Goal: Task Accomplishment & Management: Use online tool/utility

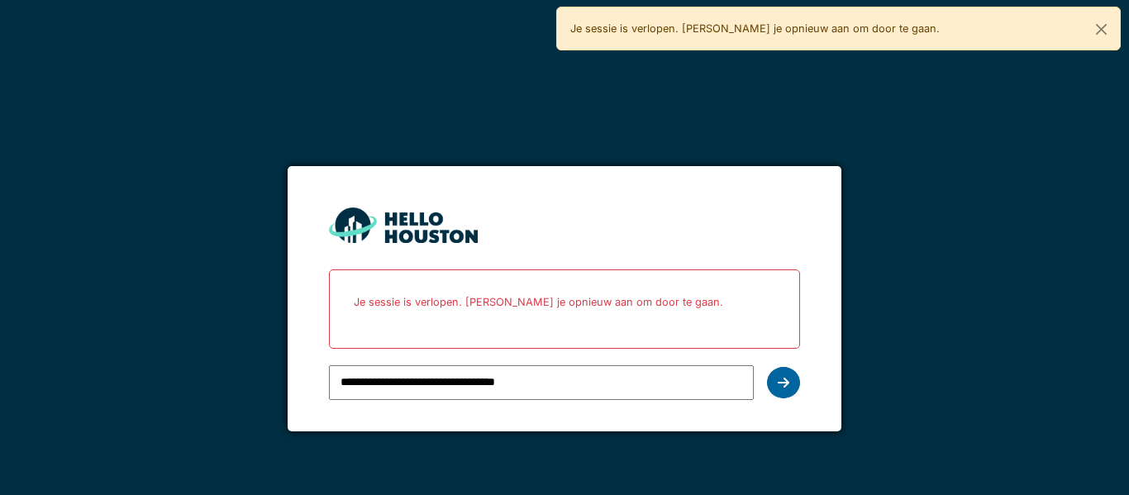
click at [787, 392] on div at bounding box center [783, 382] width 33 height 31
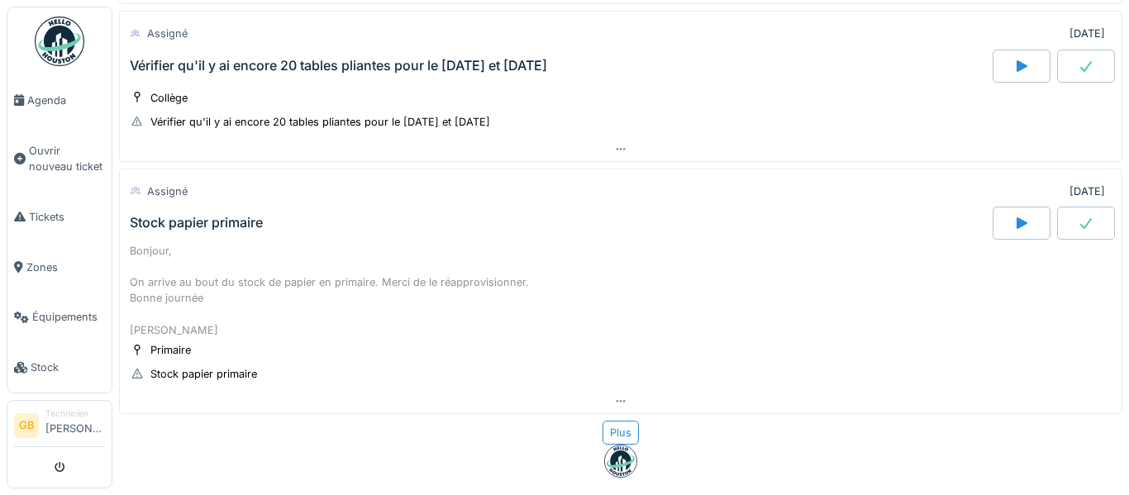
scroll to position [3076, 0]
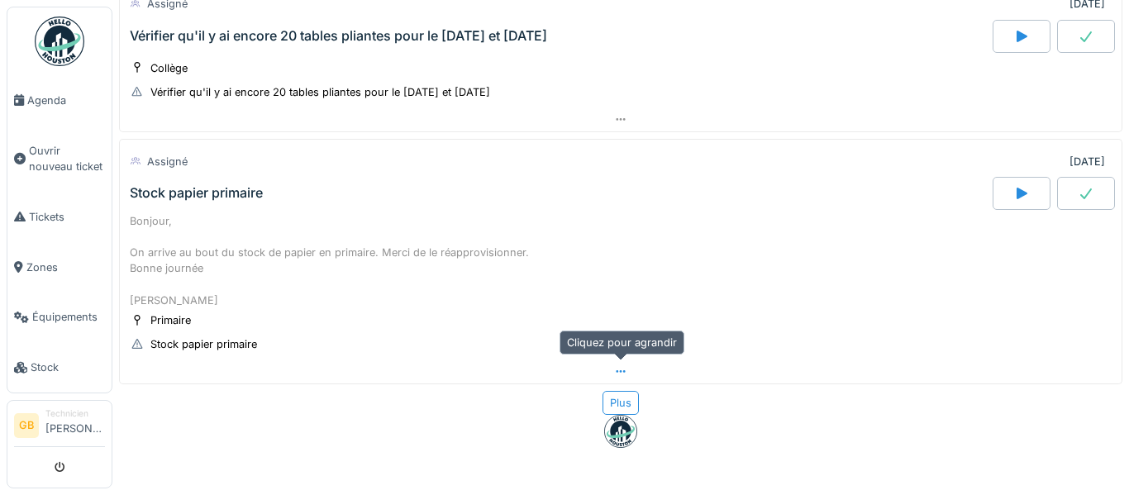
click at [631, 373] on div at bounding box center [621, 372] width 1002 height 24
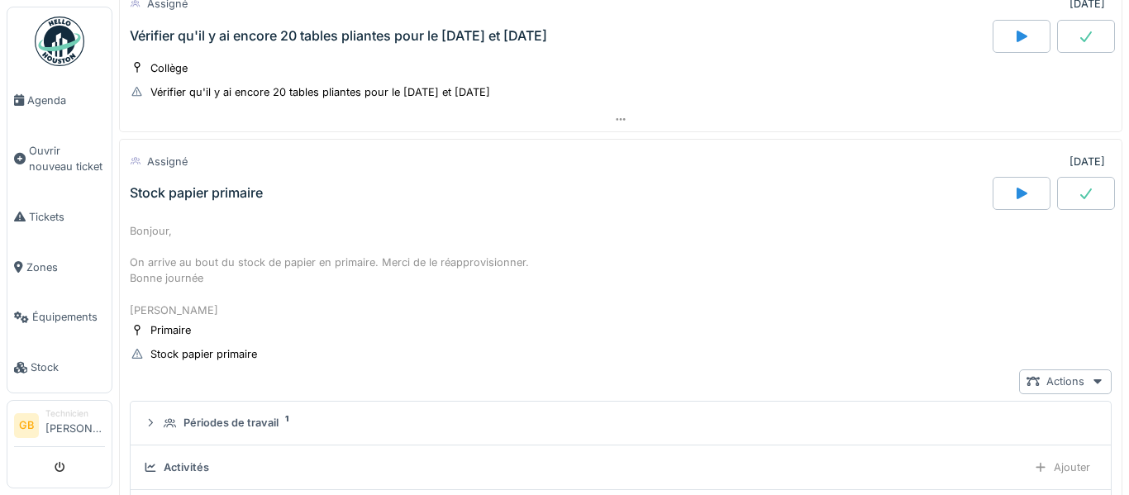
scroll to position [3149, 0]
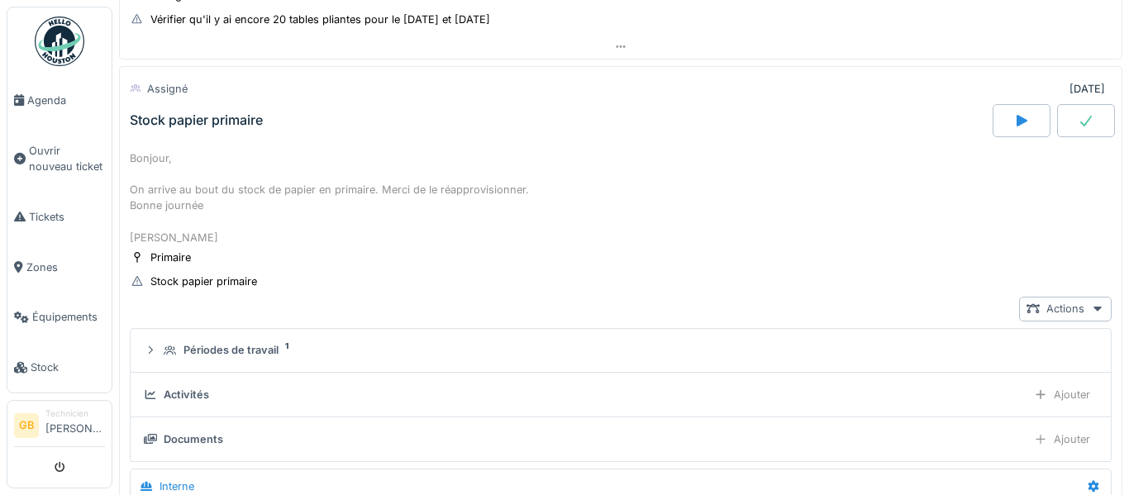
click at [1089, 126] on icon at bounding box center [1086, 120] width 17 height 13
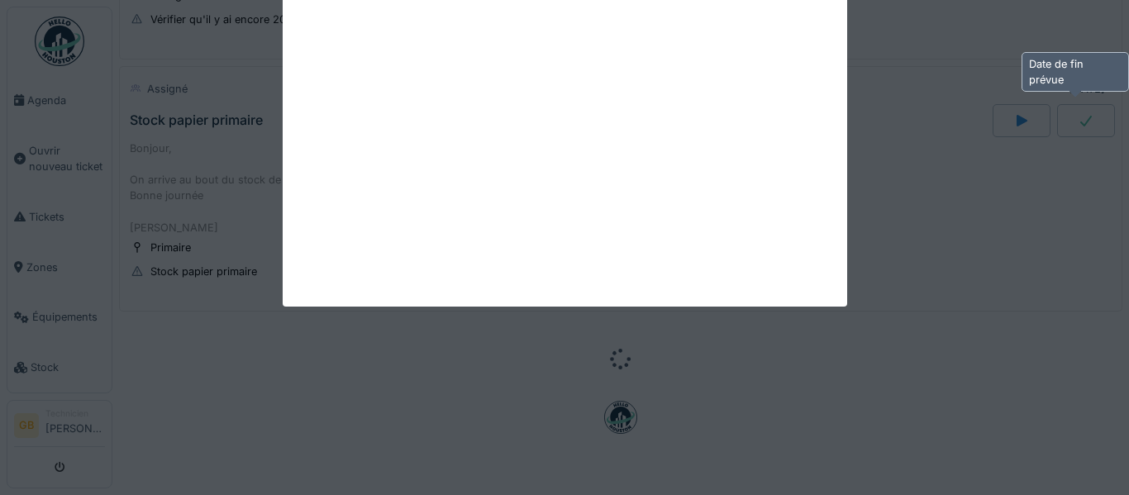
scroll to position [3149, 0]
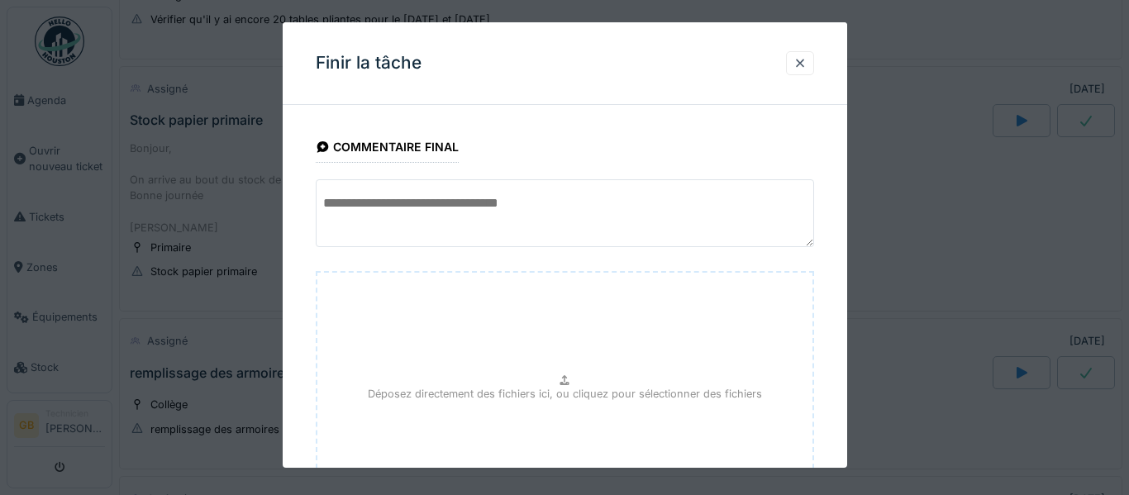
click at [837, 222] on div "**********" at bounding box center [565, 372] width 565 height 508
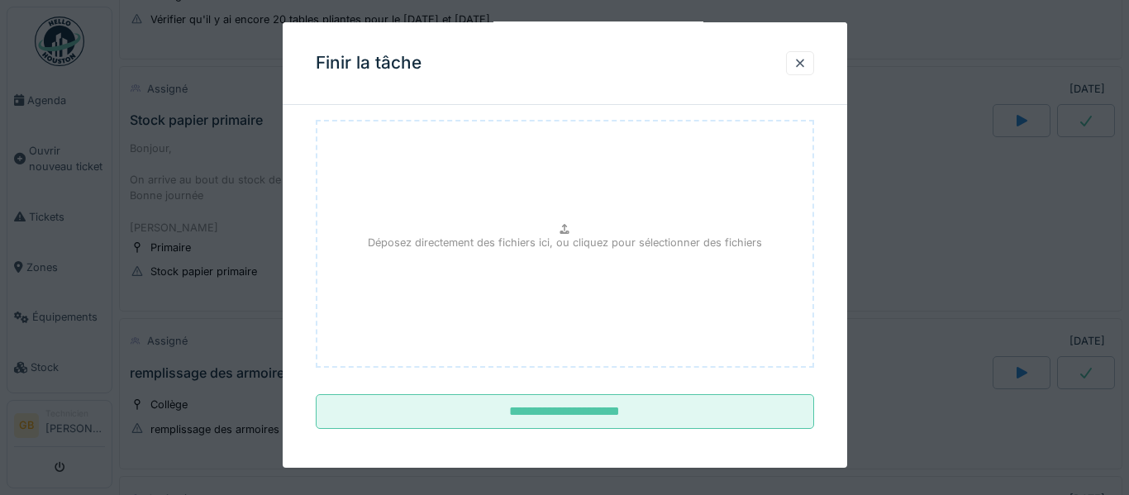
scroll to position [159, 0]
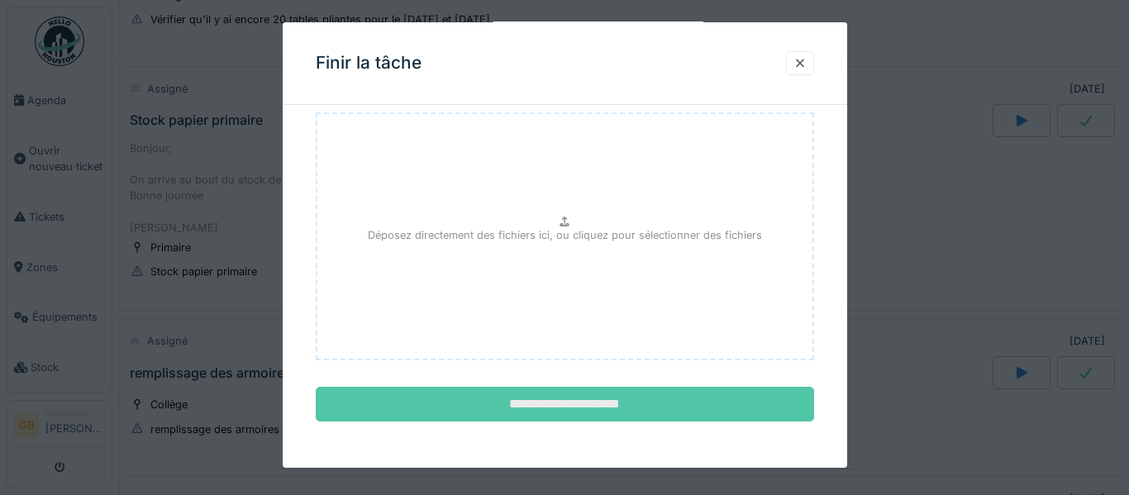
click at [632, 408] on input "**********" at bounding box center [565, 404] width 498 height 35
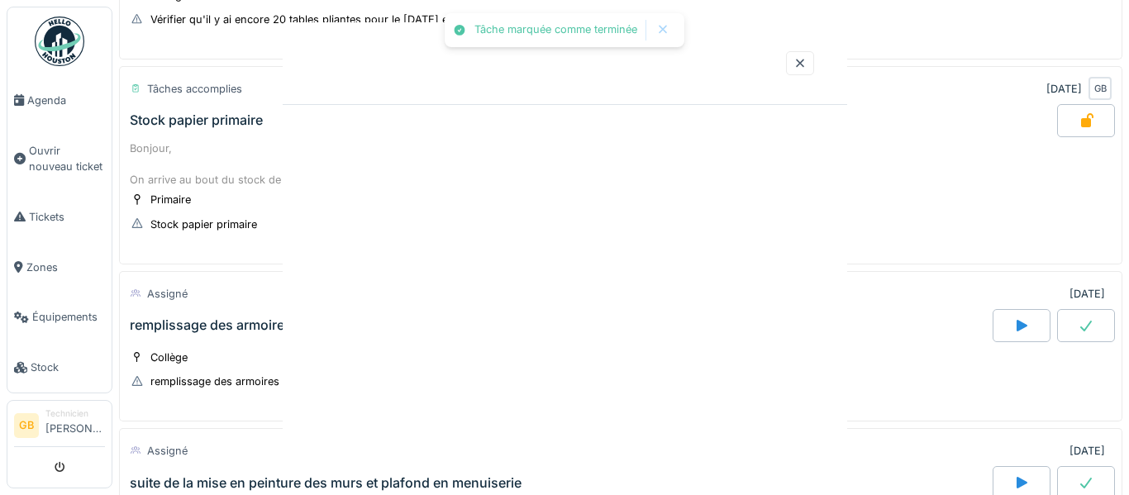
scroll to position [0, 0]
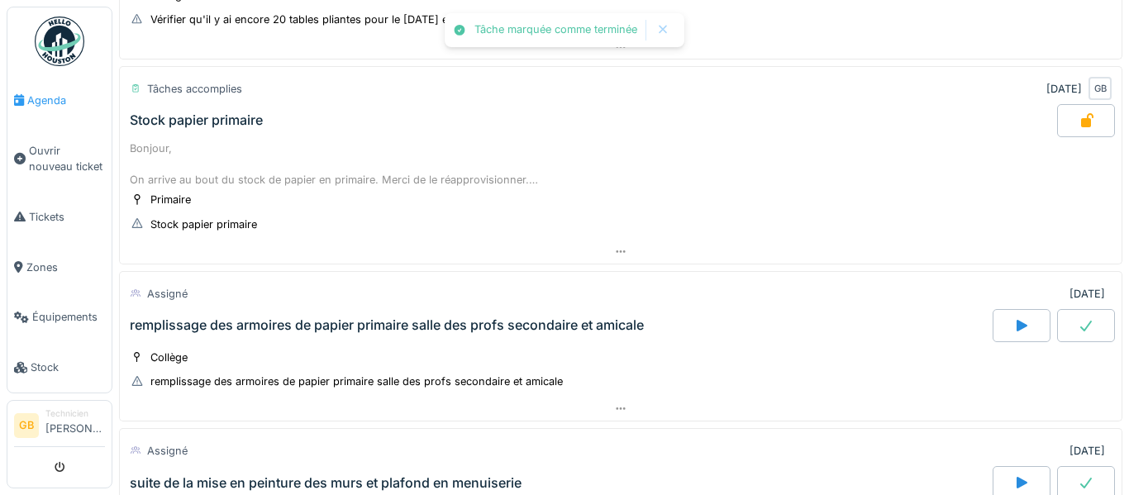
click at [78, 103] on span "Agenda" at bounding box center [66, 101] width 78 height 16
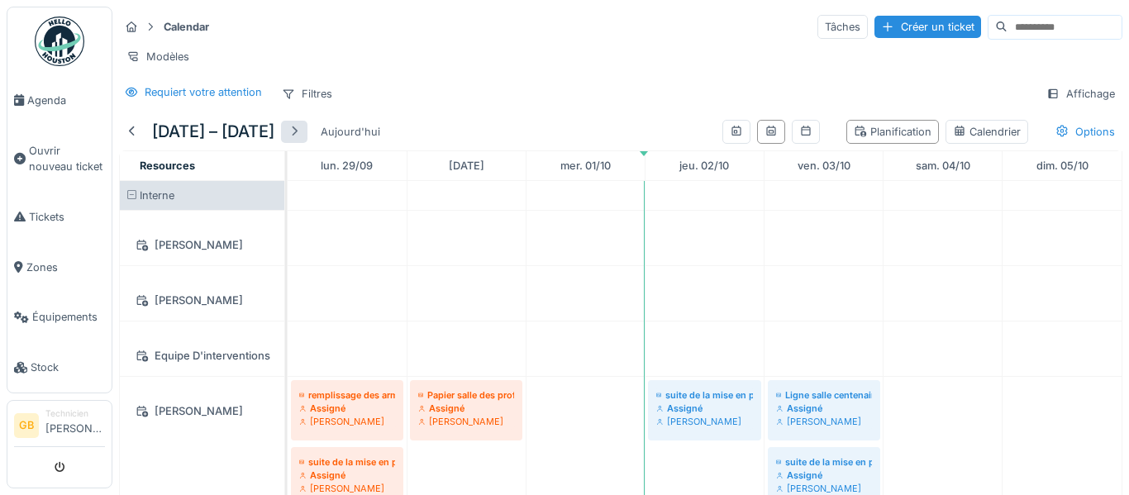
click at [308, 141] on div at bounding box center [294, 132] width 26 height 22
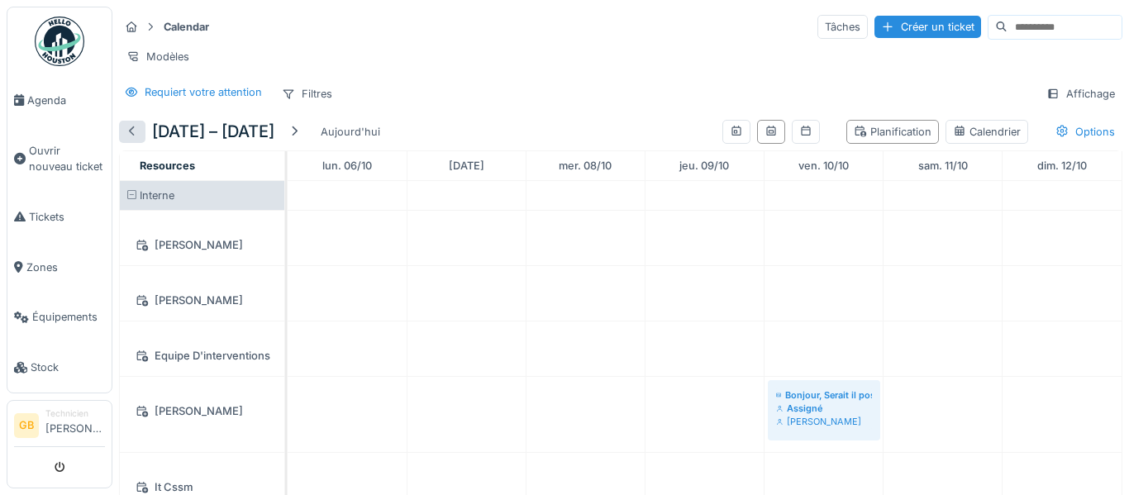
click at [126, 132] on div at bounding box center [132, 132] width 13 height 16
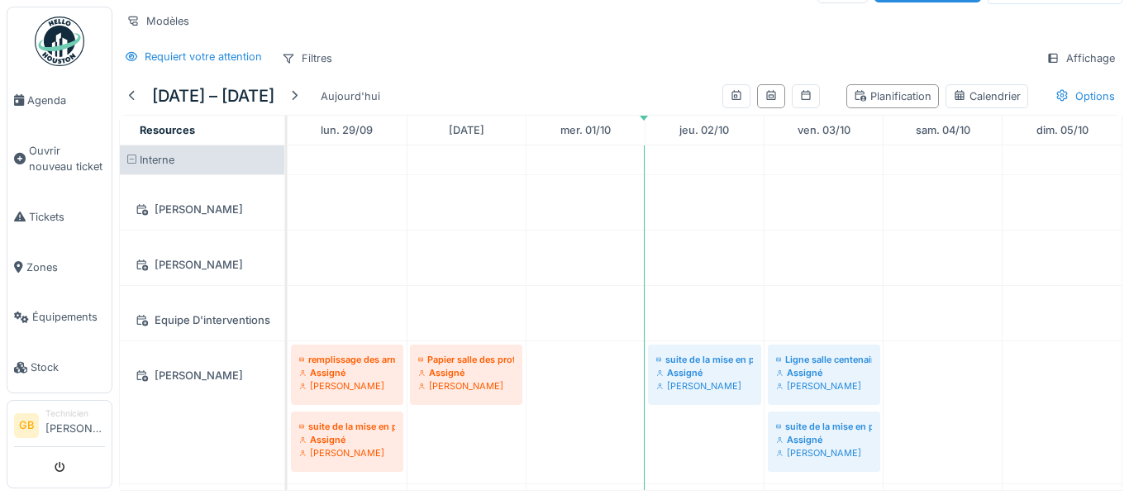
scroll to position [38, 0]
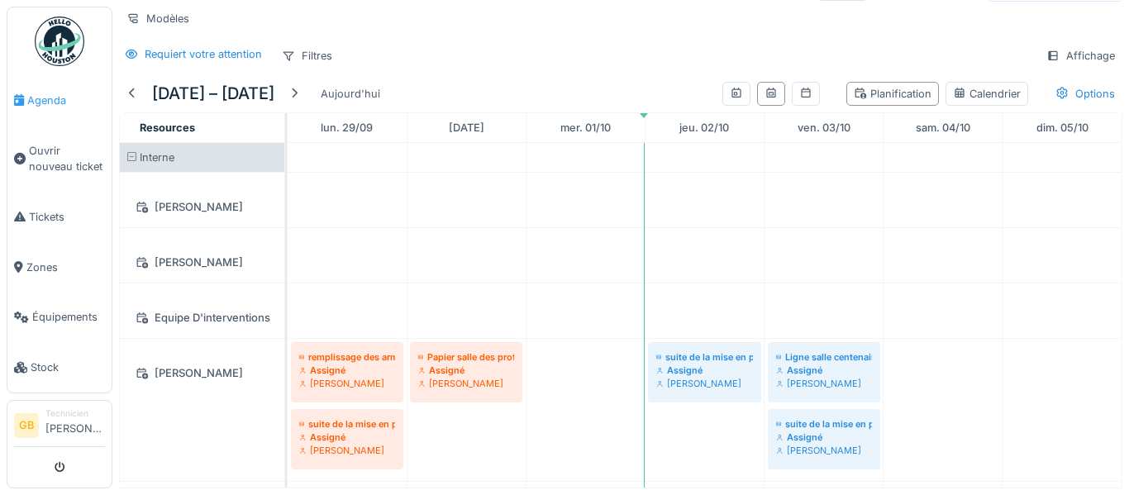
click at [51, 100] on span "Agenda" at bounding box center [66, 101] width 78 height 16
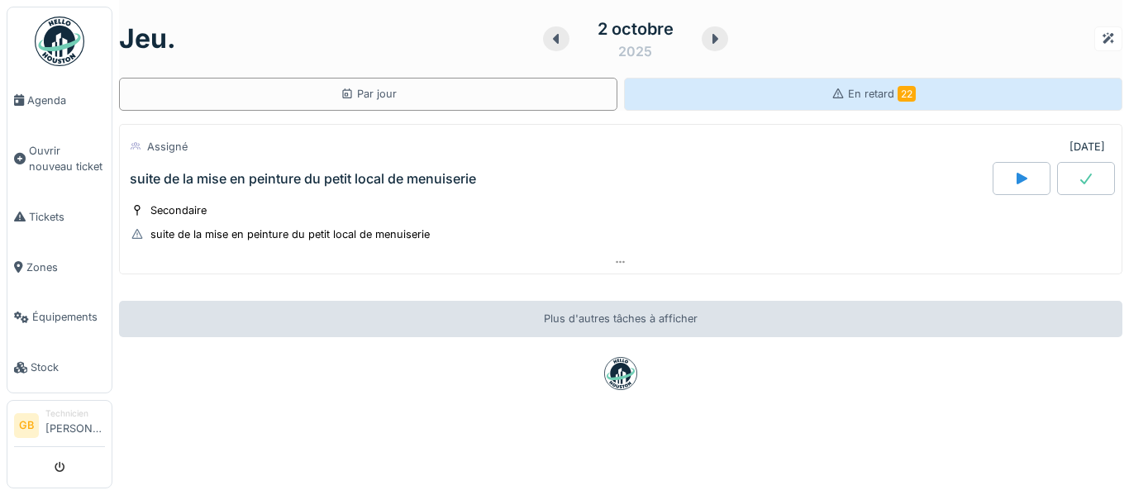
click at [881, 107] on div "En retard 22" at bounding box center [873, 94] width 498 height 33
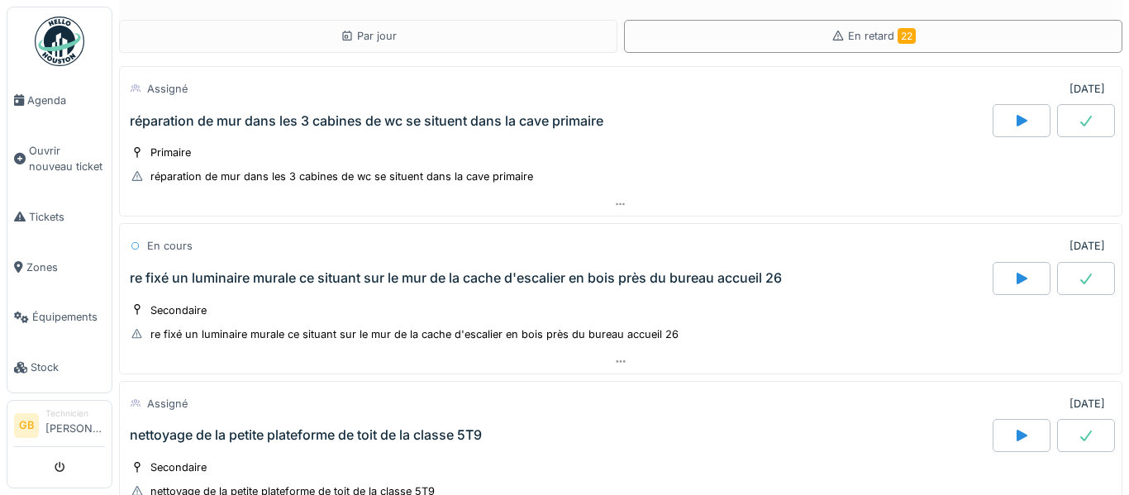
click at [1128, 7] on div "Par jour En retard 22 Assigné 09/02/2024 réparation de mur dans les 3 cabines d…" at bounding box center [620, 247] width 1017 height 495
click at [1128, 72] on div "Par jour En retard 22 Assigné 09/02/2024 réparation de mur dans les 3 cabines d…" at bounding box center [620, 247] width 1017 height 495
click at [1126, 85] on div "Par jour En retard 22 Assigné 09/02/2024 réparation de mur dans les 3 cabines d…" at bounding box center [620, 247] width 1017 height 495
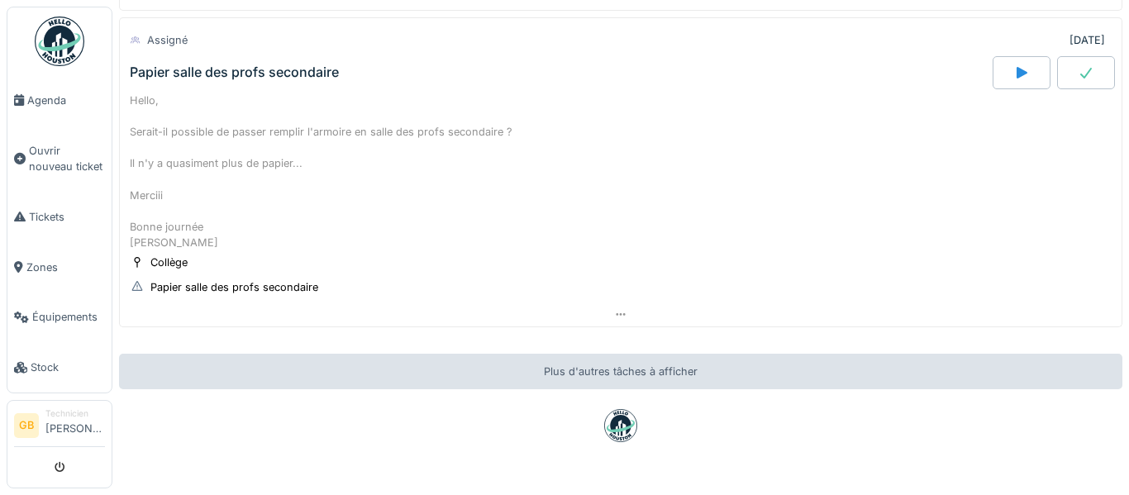
scroll to position [3545, 0]
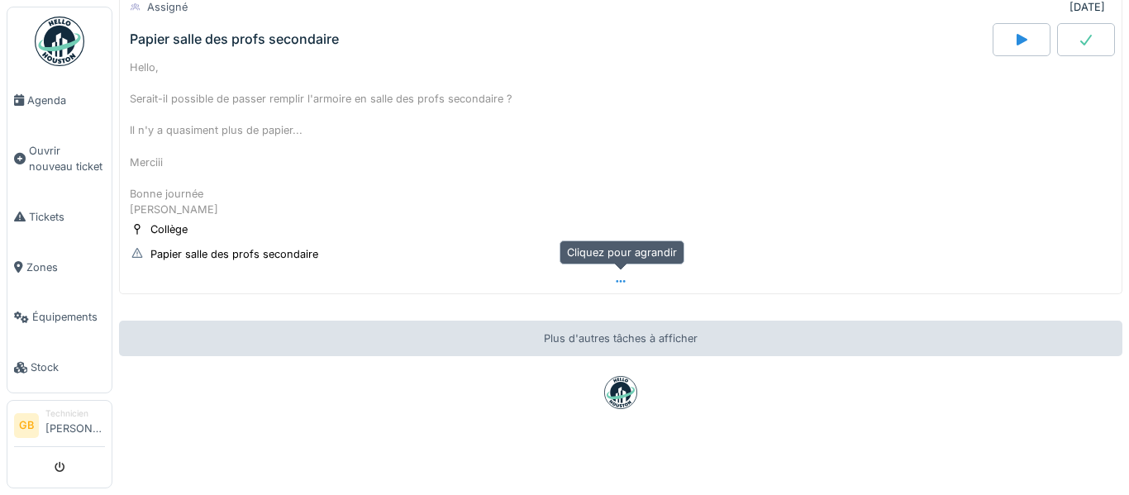
click at [627, 285] on div at bounding box center [621, 281] width 1002 height 24
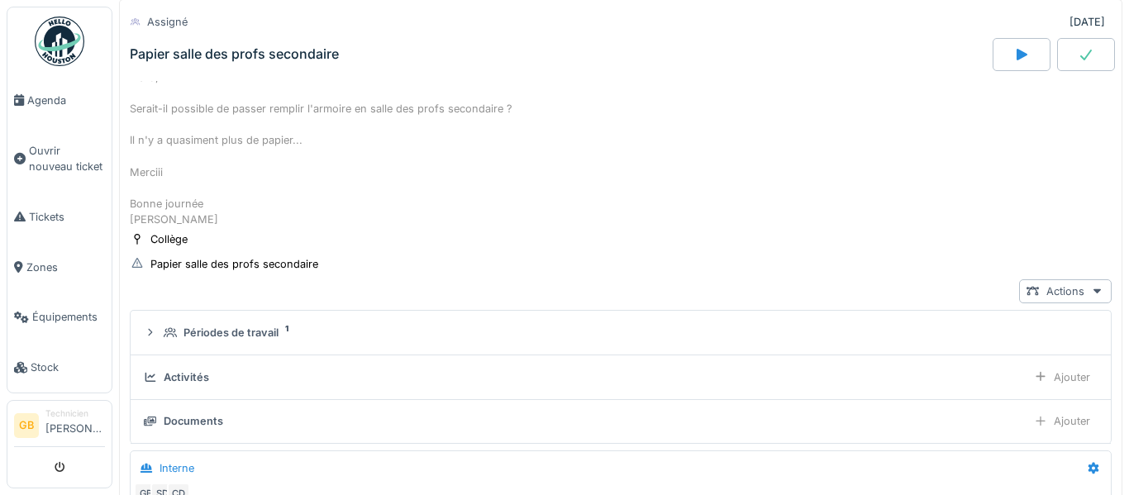
scroll to position [3463, 0]
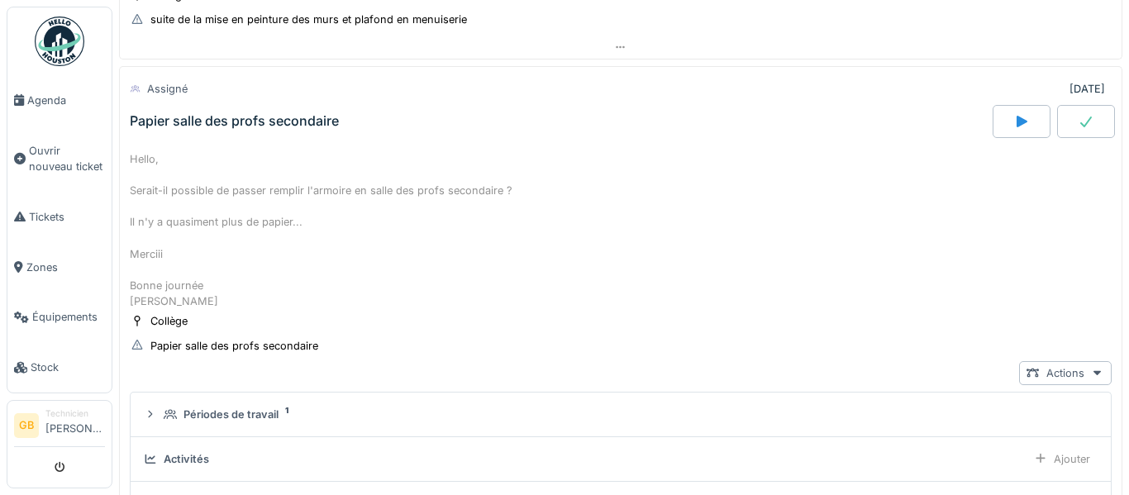
click at [1087, 126] on icon at bounding box center [1086, 121] width 17 height 13
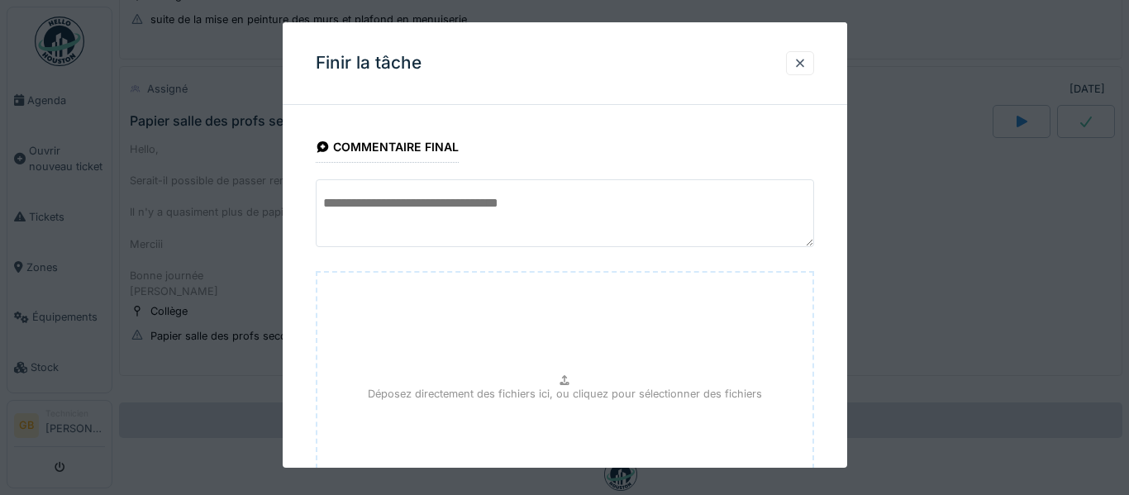
click at [831, 331] on div "**********" at bounding box center [565, 372] width 565 height 508
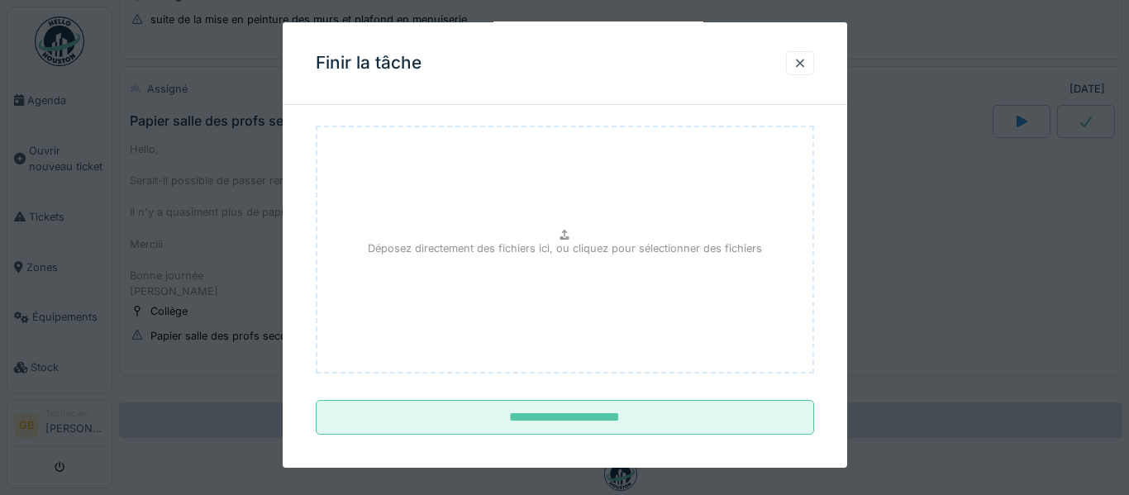
scroll to position [159, 0]
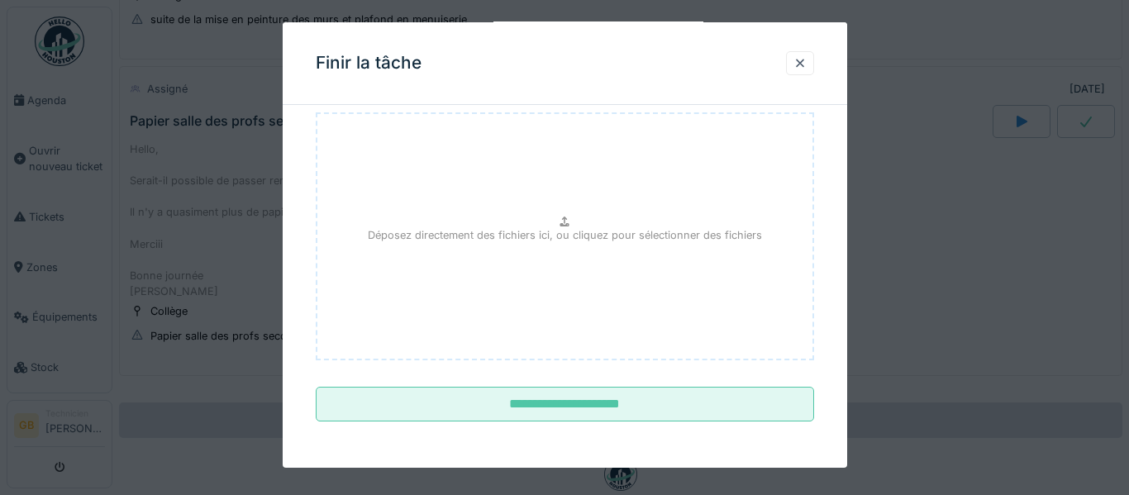
click at [378, 423] on fieldset "**********" at bounding box center [565, 196] width 498 height 475
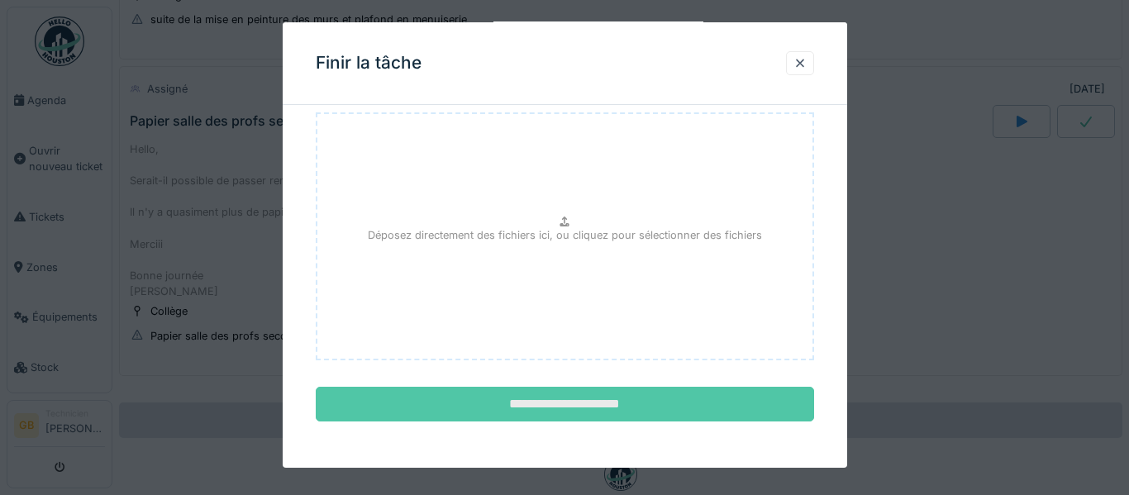
click at [384, 419] on input "**********" at bounding box center [565, 404] width 498 height 35
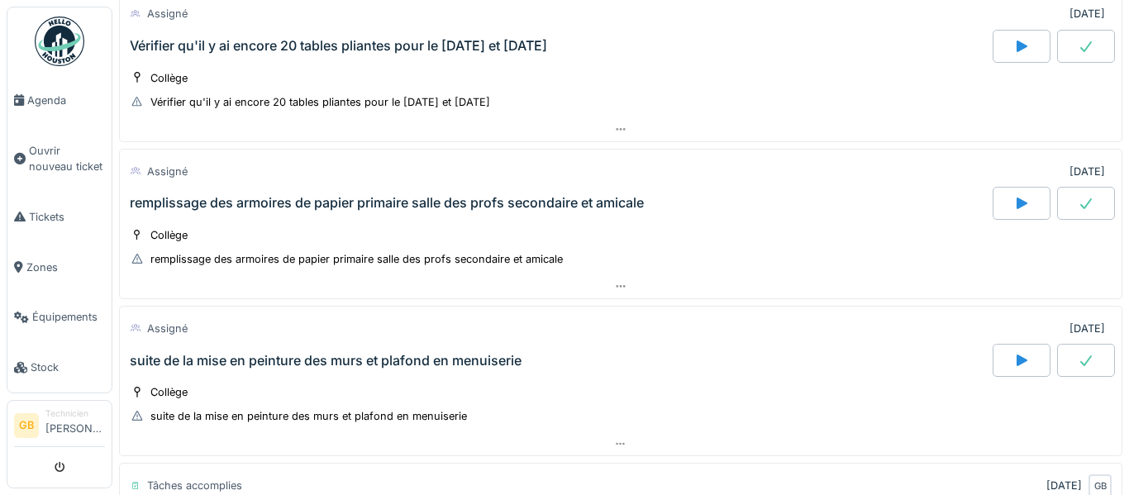
scroll to position [3040, 0]
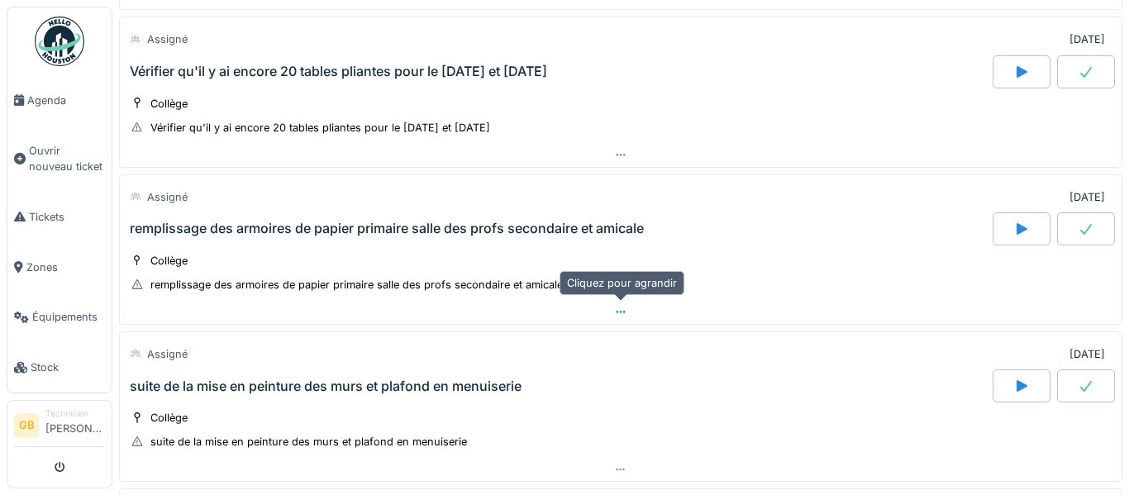
click at [631, 306] on div at bounding box center [621, 312] width 1002 height 24
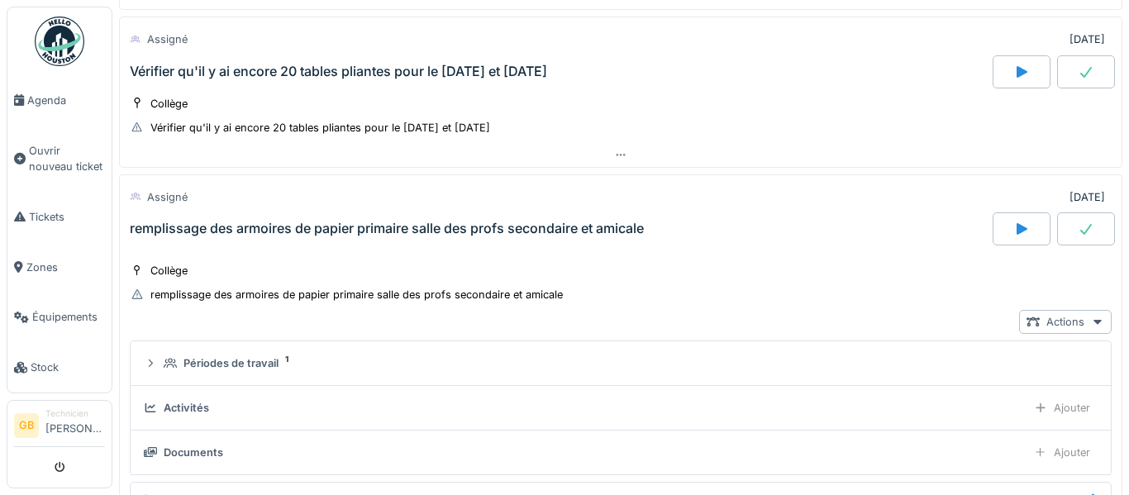
scroll to position [3149, 0]
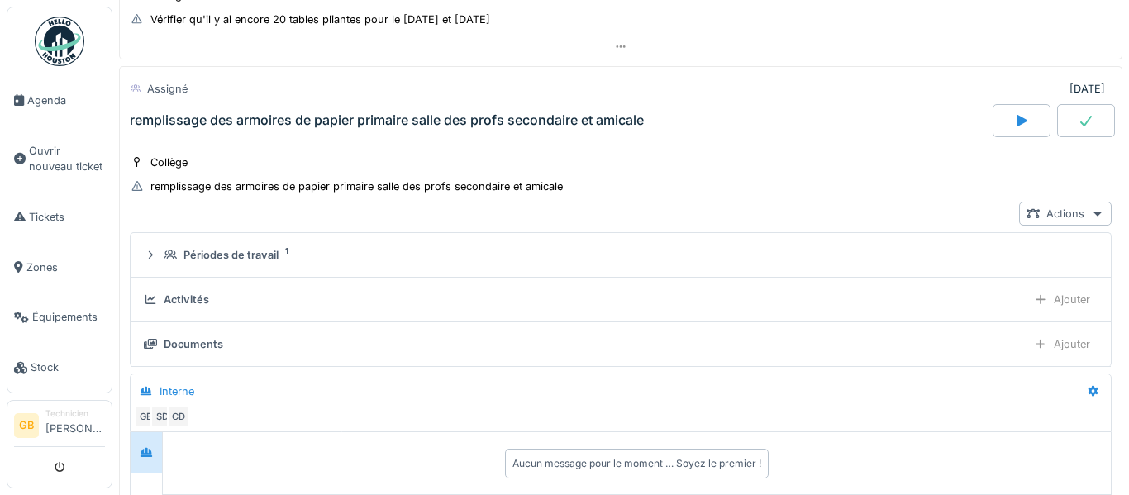
click at [1092, 131] on div at bounding box center [1086, 120] width 58 height 33
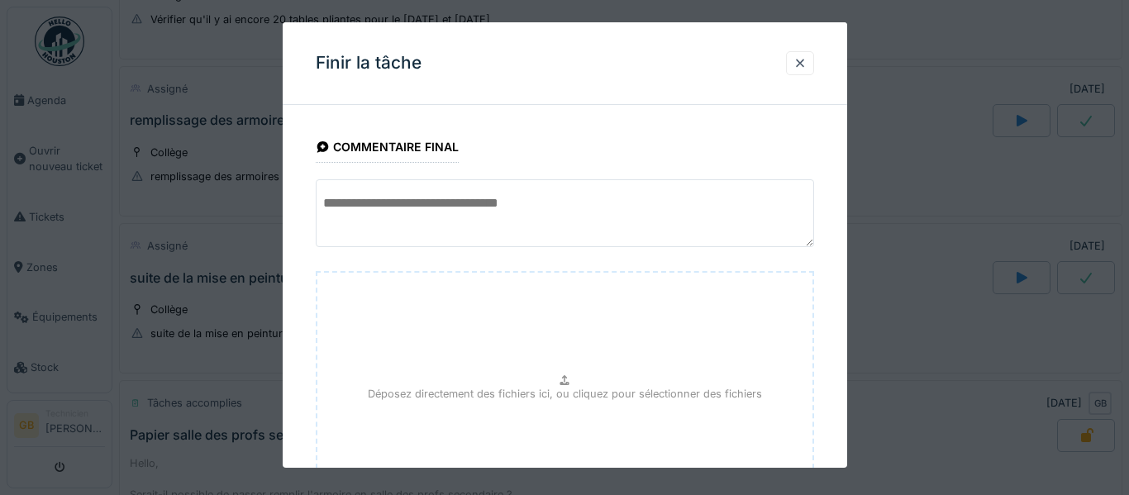
click at [830, 308] on div "**********" at bounding box center [565, 372] width 565 height 508
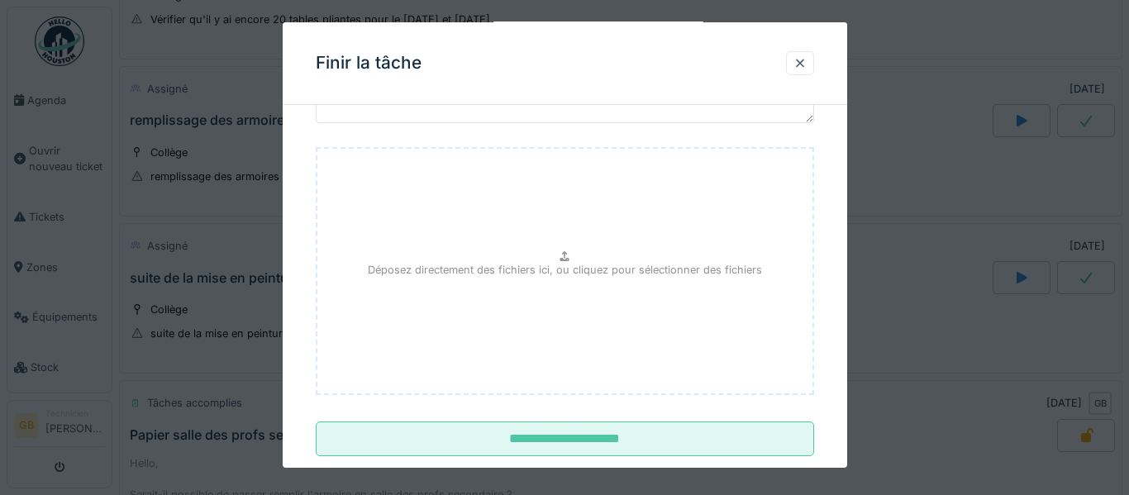
scroll to position [159, 0]
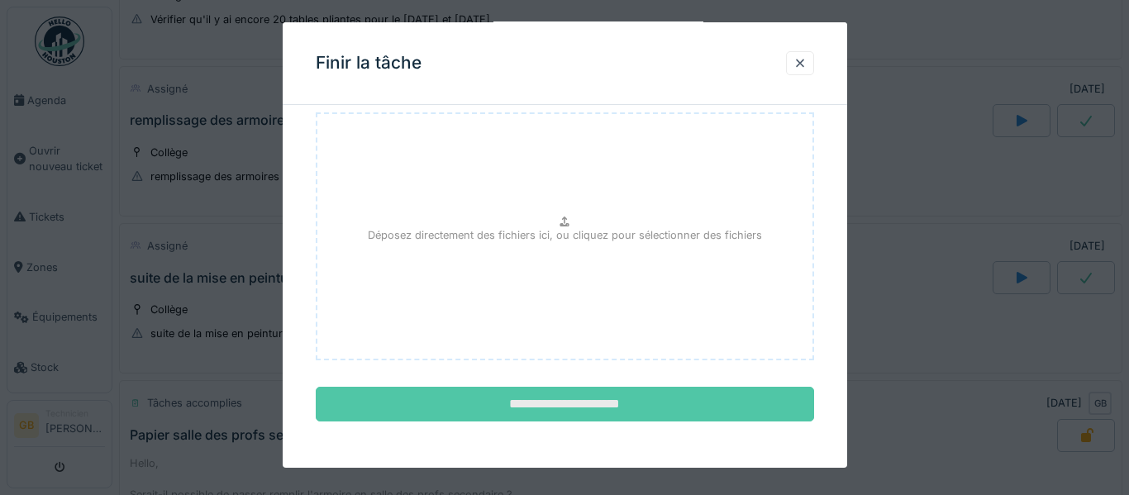
click at [732, 409] on input "**********" at bounding box center [565, 404] width 498 height 35
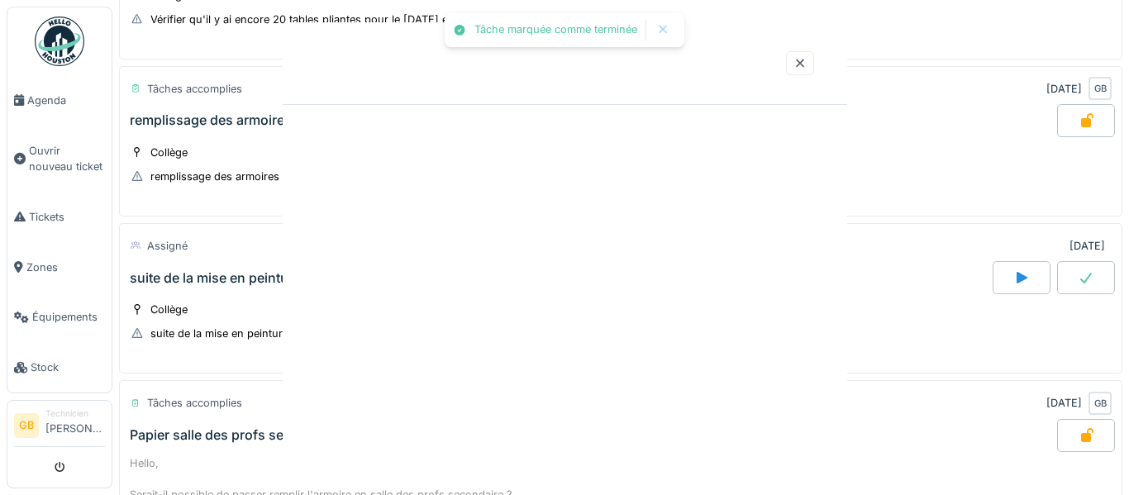
scroll to position [0, 0]
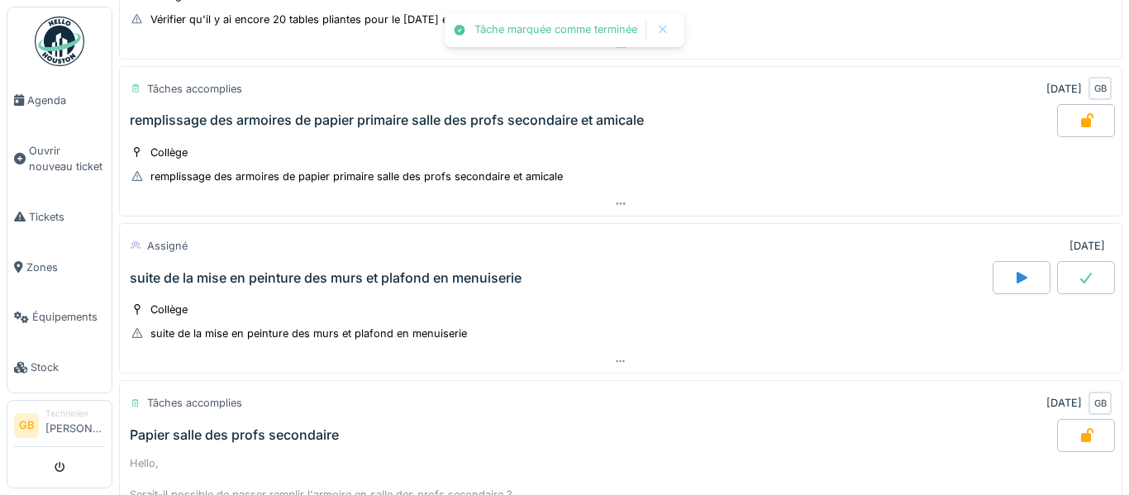
click at [1128, 179] on div "Par jour En retard 22 Assigné 09/02/2024 réparation de mur dans les 3 cabines d…" at bounding box center [620, 247] width 1017 height 495
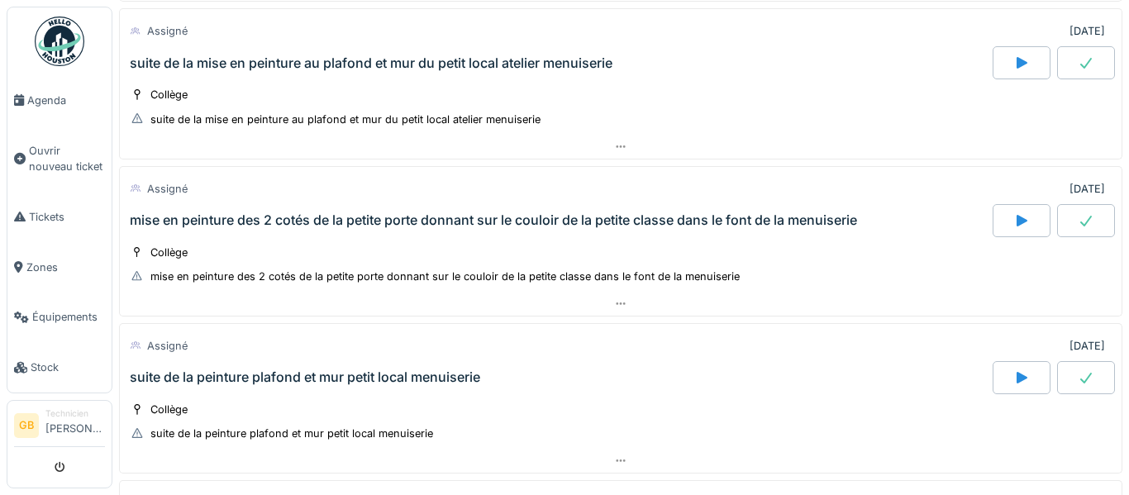
scroll to position [1661, 0]
